Goal: Task Accomplishment & Management: Use online tool/utility

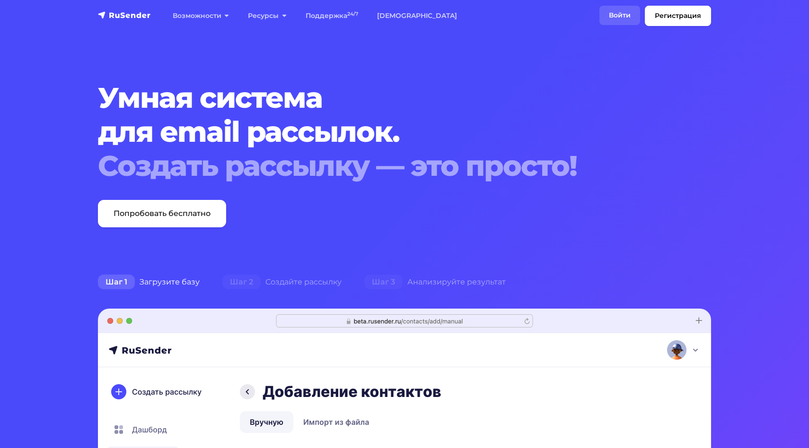
click at [620, 12] on link "Войти" at bounding box center [619, 15] width 41 height 19
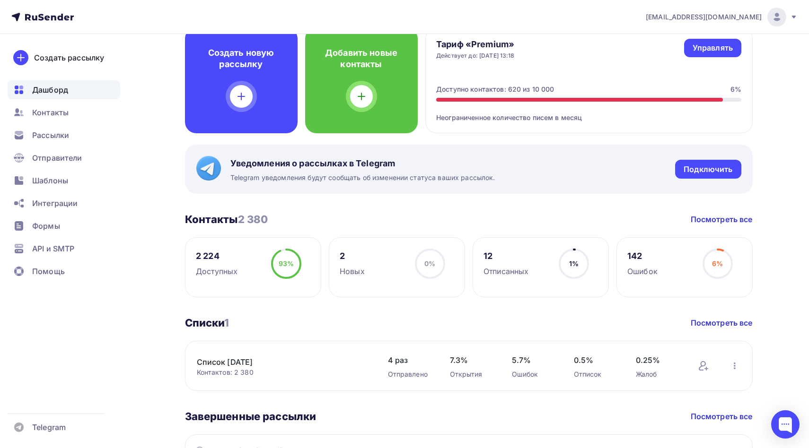
scroll to position [162, 0]
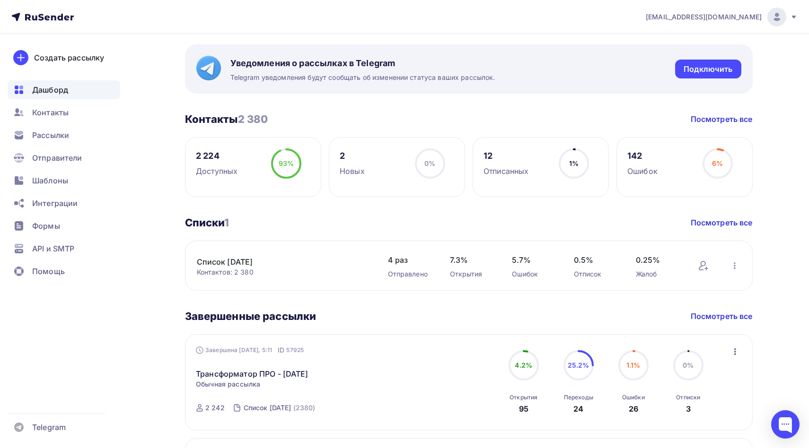
click at [487, 157] on div "12" at bounding box center [505, 155] width 45 height 11
click at [540, 174] on div "12 Отписанных 1% 1%" at bounding box center [541, 167] width 136 height 60
click at [581, 170] on circle at bounding box center [574, 163] width 28 height 28
click at [509, 173] on div "Отписанных" at bounding box center [505, 171] width 45 height 11
click at [492, 157] on div "12" at bounding box center [505, 155] width 45 height 11
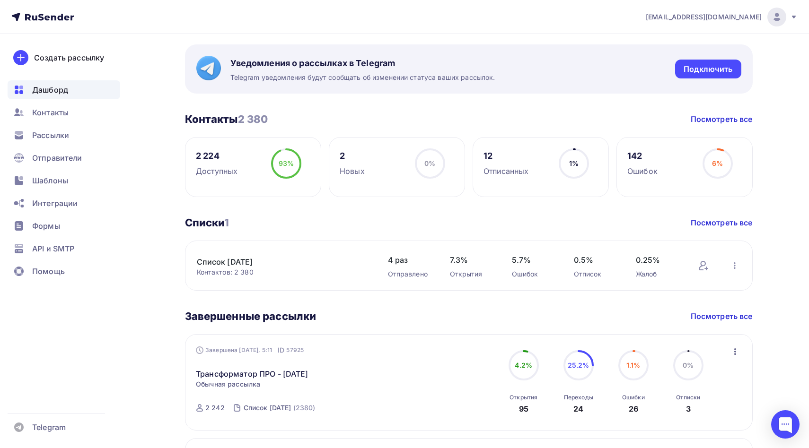
click at [583, 174] on circle at bounding box center [574, 163] width 28 height 28
click at [574, 155] on circle at bounding box center [574, 163] width 28 height 28
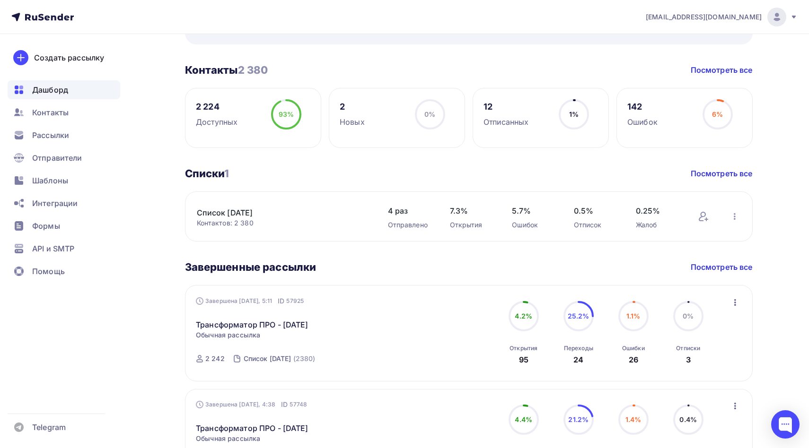
scroll to position [227, 0]
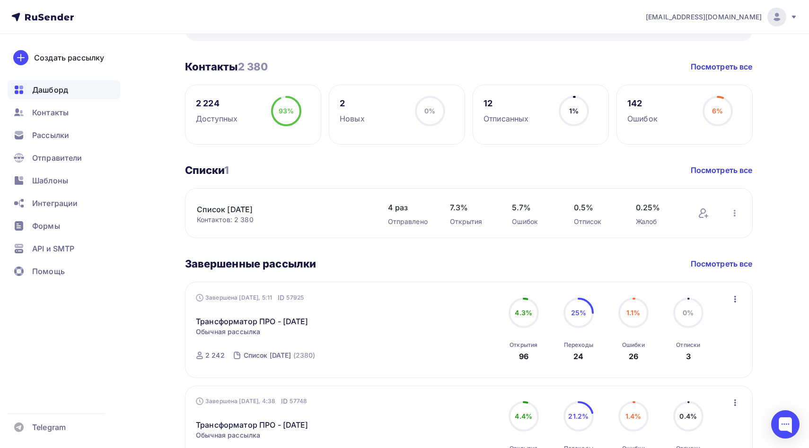
scroll to position [159, 0]
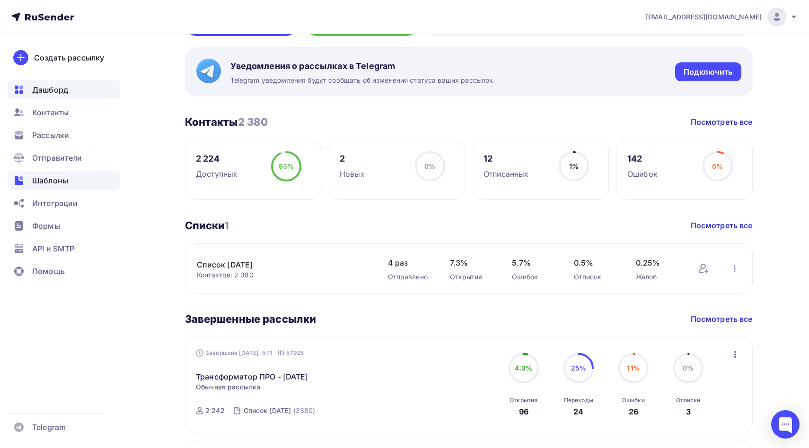
click at [36, 175] on span "Шаблоны" at bounding box center [50, 180] width 36 height 11
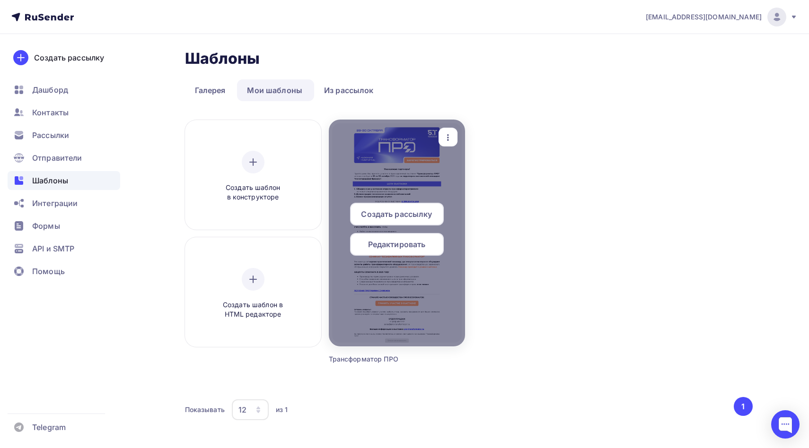
click at [449, 132] on icon "button" at bounding box center [447, 137] width 11 height 11
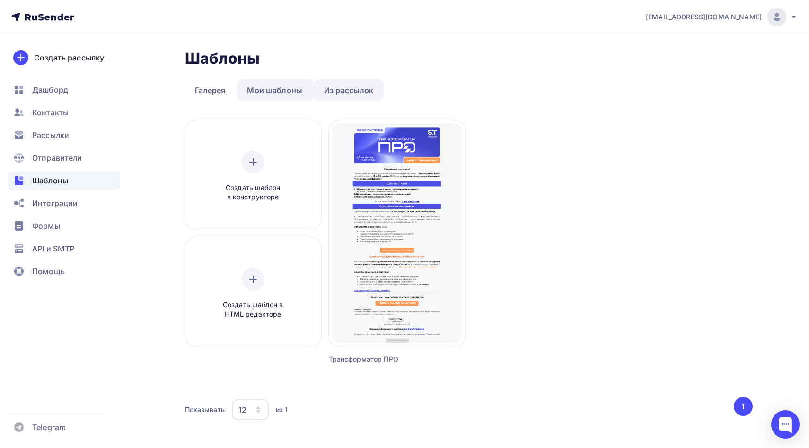
click at [355, 93] on link "Из рассылок" at bounding box center [349, 90] width 70 height 22
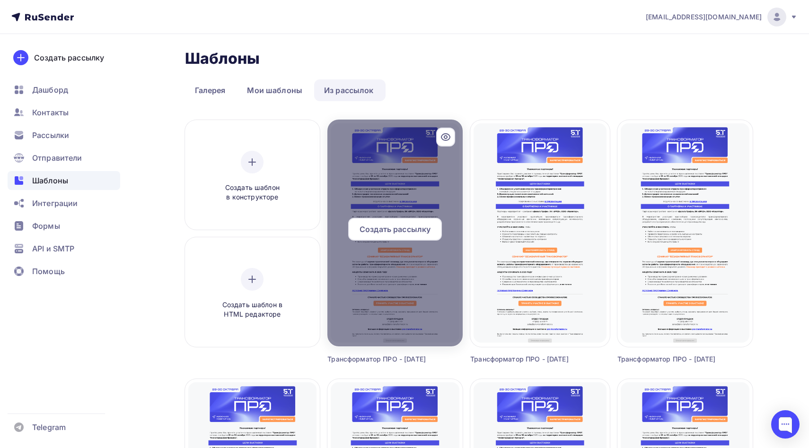
click at [396, 300] on div at bounding box center [394, 233] width 135 height 227
click at [395, 232] on span "Создать рассылку" at bounding box center [395, 229] width 71 height 11
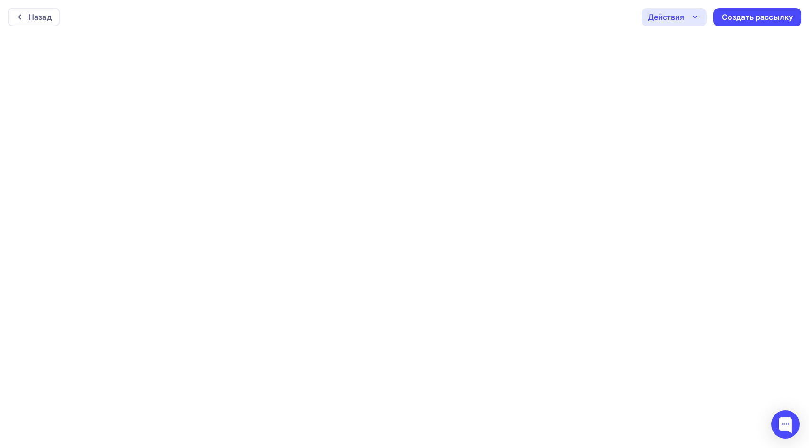
scroll to position [2, 0]
click at [694, 17] on icon "button" at bounding box center [694, 14] width 11 height 11
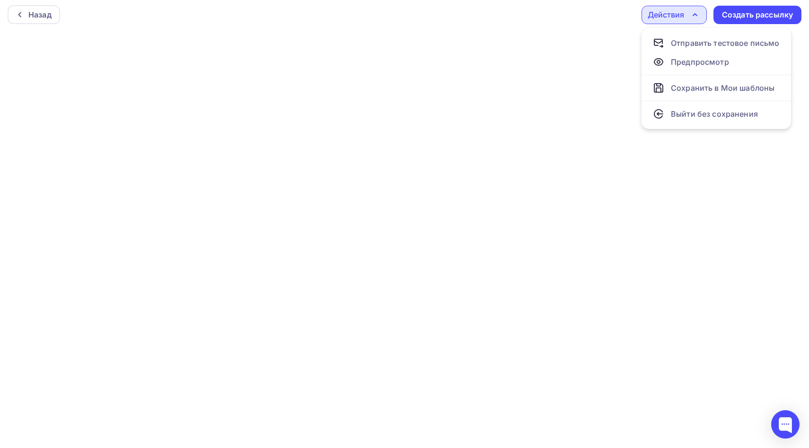
click at [592, 9] on div "Назад Действия Отправить тестовое письмо Предпросмотр Сохранить в Мои шаблоны В…" at bounding box center [404, 15] width 809 height 34
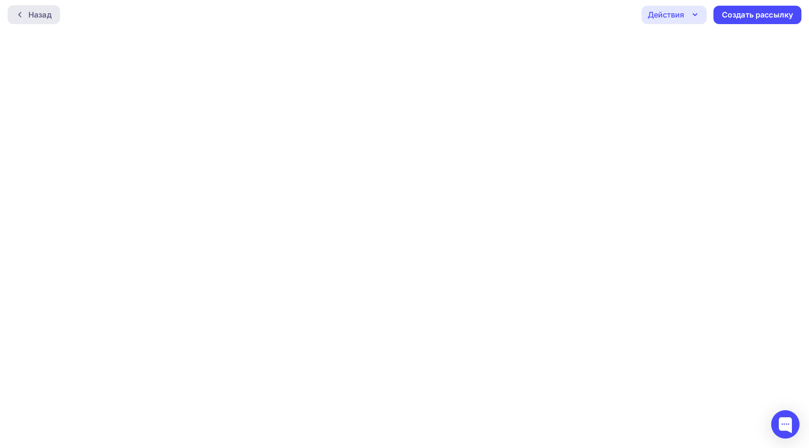
click at [39, 11] on div "Назад" at bounding box center [39, 14] width 23 height 11
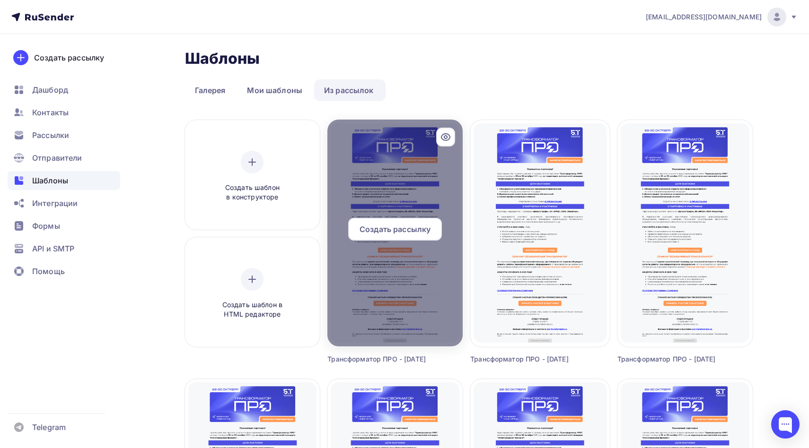
click at [391, 178] on div at bounding box center [394, 233] width 135 height 227
click at [394, 188] on div at bounding box center [394, 233] width 135 height 227
click at [387, 176] on div at bounding box center [394, 233] width 135 height 227
click at [399, 158] on div at bounding box center [394, 233] width 135 height 227
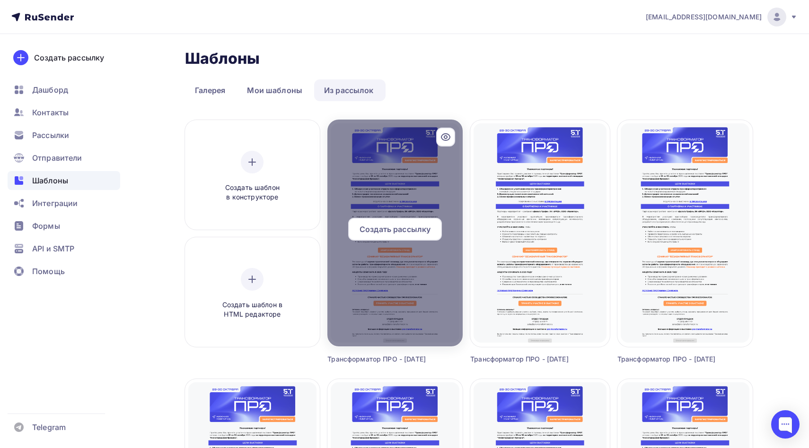
click at [399, 158] on div at bounding box center [394, 233] width 135 height 227
click at [447, 140] on icon at bounding box center [445, 137] width 9 height 7
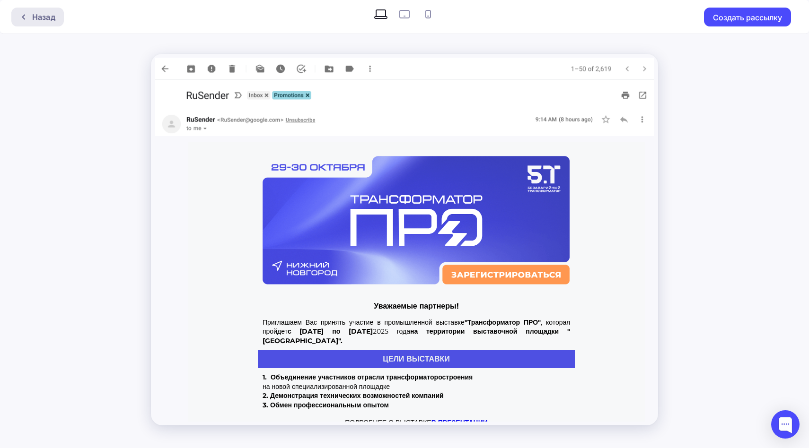
click at [24, 12] on div "Назад" at bounding box center [37, 17] width 53 height 19
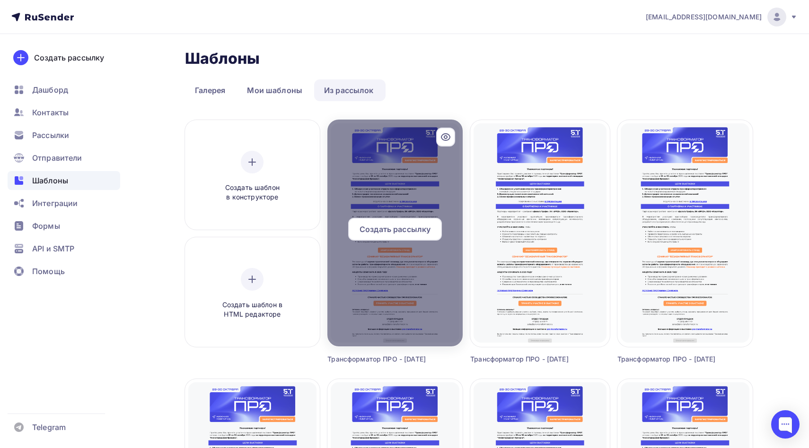
click at [381, 185] on div at bounding box center [394, 233] width 135 height 227
click at [442, 143] on div at bounding box center [445, 137] width 19 height 19
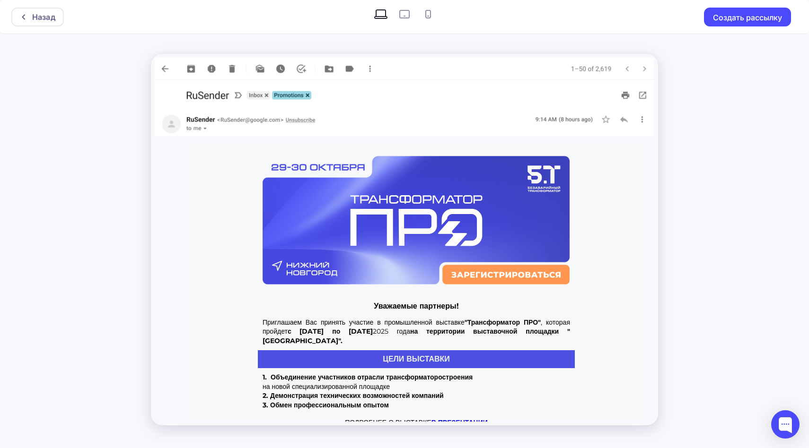
click at [371, 72] on img at bounding box center [405, 69] width 500 height 22
click at [370, 67] on img at bounding box center [405, 69] width 500 height 22
click at [643, 98] on img at bounding box center [405, 96] width 500 height 32
click at [23, 17] on icon at bounding box center [24, 17] width 8 height 8
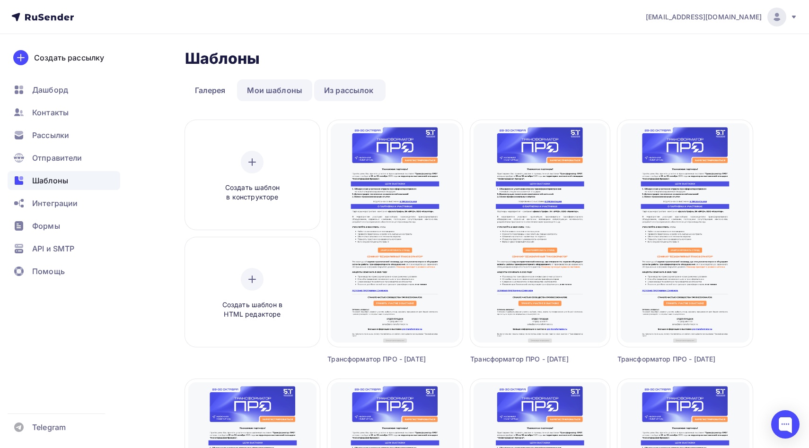
click at [269, 92] on link "Мои шаблоны" at bounding box center [274, 90] width 75 height 22
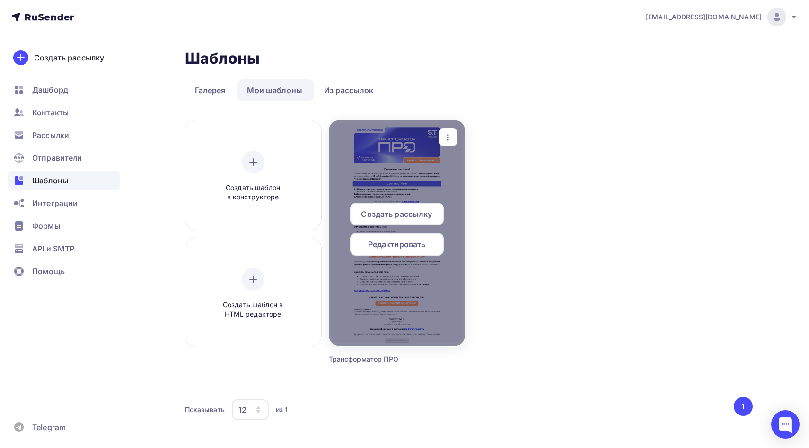
click at [380, 231] on div "Создать рассылку Редактировать" at bounding box center [397, 233] width 136 height 61
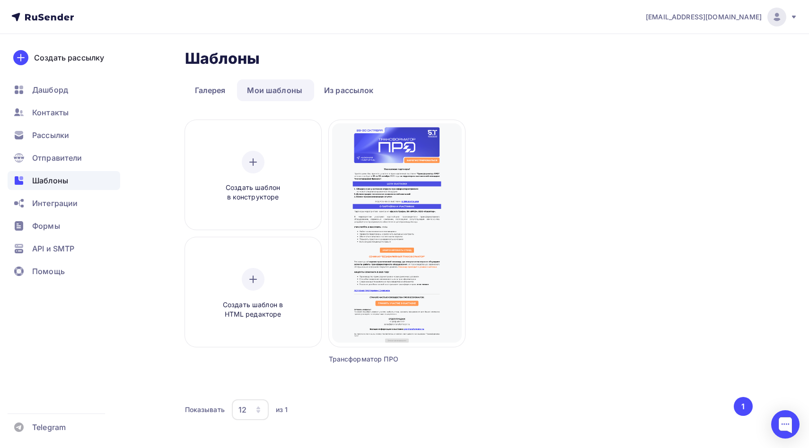
click at [544, 277] on div "Создать шаблон в конструкторе Создать шаблон в HTML редакторе Создать рассылку …" at bounding box center [469, 253] width 568 height 267
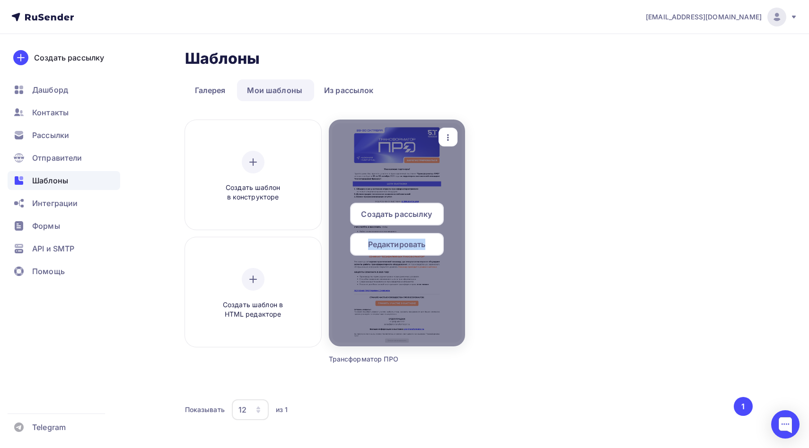
click at [442, 137] on icon "button" at bounding box center [447, 137] width 11 height 11
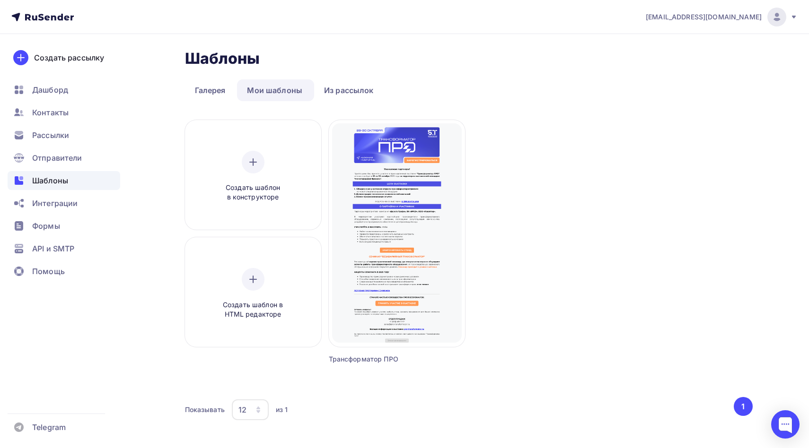
click at [617, 250] on div "Создать шаблон в конструкторе Создать шаблон в HTML редакторе Создать рассылку …" at bounding box center [469, 253] width 568 height 267
click at [738, 410] on button "1" at bounding box center [743, 406] width 19 height 19
click at [543, 279] on div "Создать шаблон в конструкторе Создать шаблон в HTML редакторе Создать рассылку …" at bounding box center [469, 253] width 568 height 267
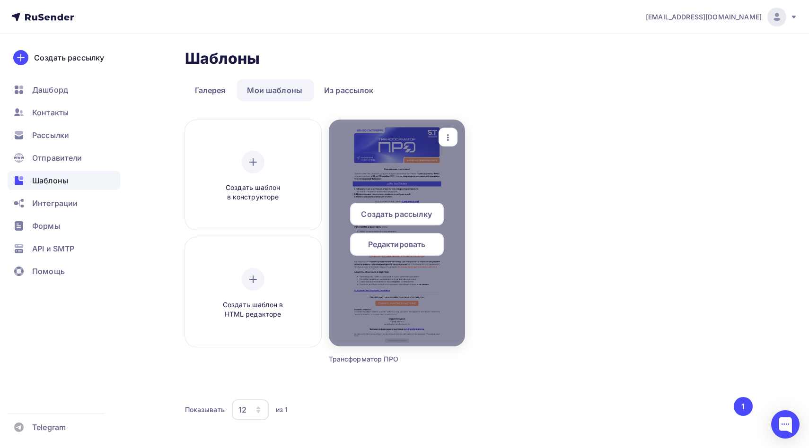
click at [381, 248] on span "Редактировать" at bounding box center [397, 244] width 58 height 11
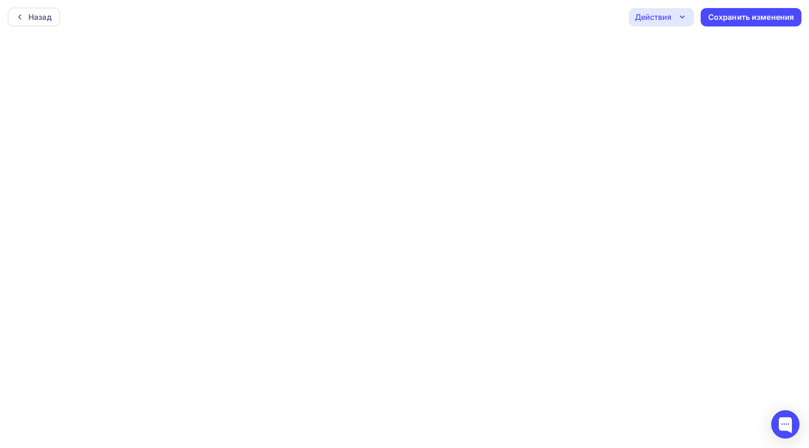
scroll to position [2, 0]
click at [681, 13] on icon "button" at bounding box center [681, 14] width 11 height 11
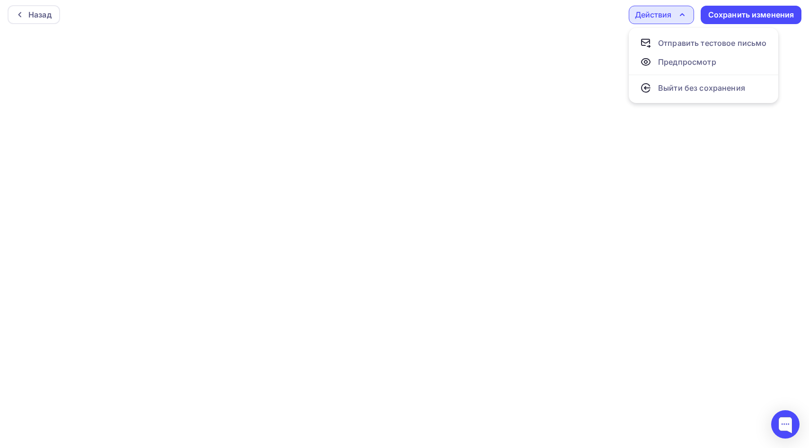
scroll to position [0, 0]
click at [687, 19] on icon "button" at bounding box center [681, 16] width 11 height 11
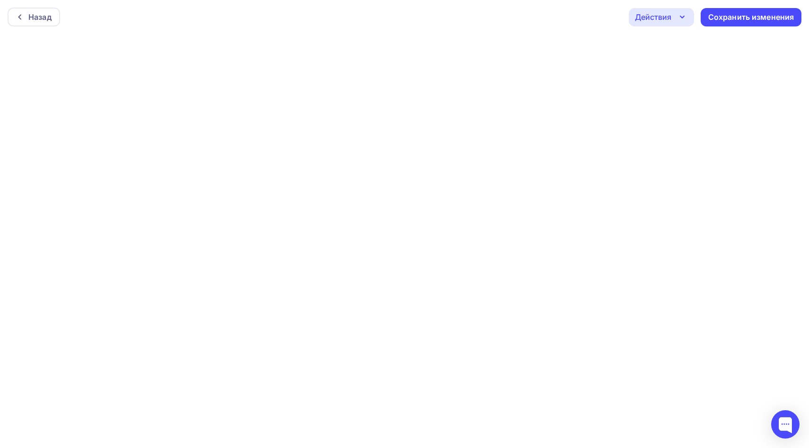
click at [682, 18] on icon "button" at bounding box center [682, 17] width 4 height 2
click at [683, 18] on icon "button" at bounding box center [681, 16] width 11 height 11
click at [676, 70] on link "Предпросмотр" at bounding box center [703, 64] width 138 height 19
